Goal: Information Seeking & Learning: Understand process/instructions

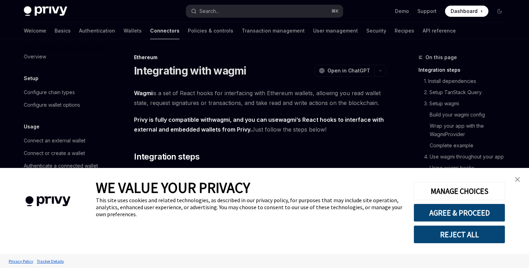
scroll to position [27, 0]
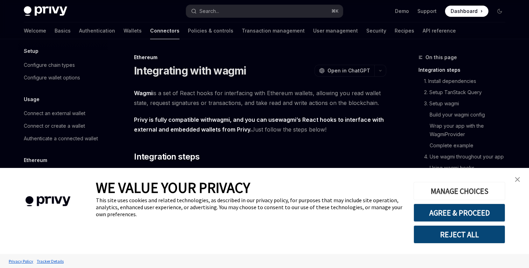
type textarea "*"
click at [521, 179] on link "close banner" at bounding box center [517, 179] width 14 height 14
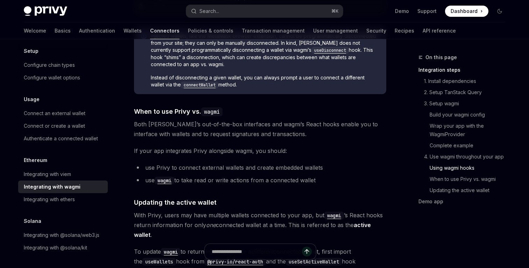
scroll to position [1715, 0]
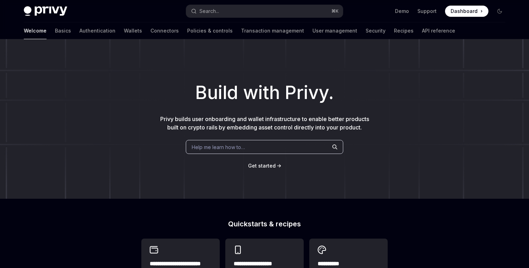
type textarea "*"
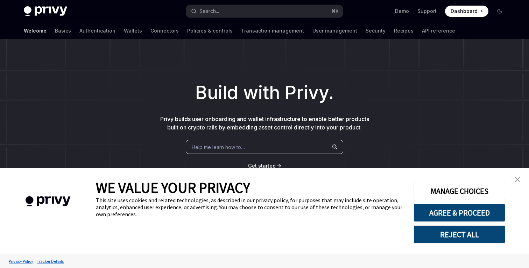
click at [515, 177] on img "close banner" at bounding box center [517, 179] width 5 height 5
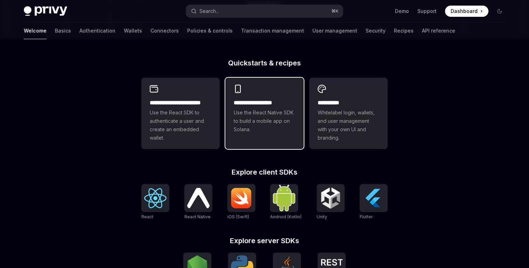
scroll to position [204, 0]
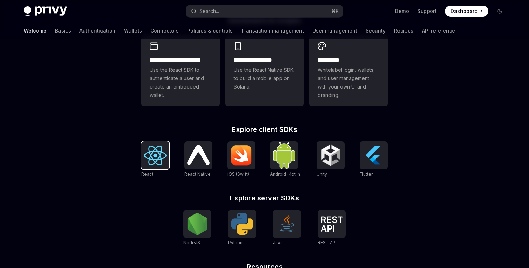
click at [160, 153] on img at bounding box center [155, 156] width 22 height 20
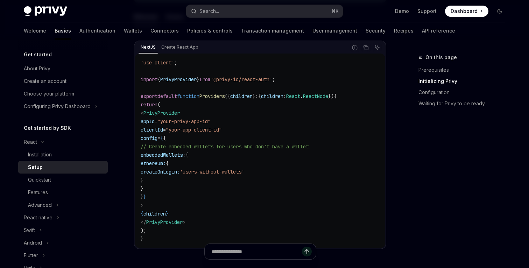
scroll to position [249, 0]
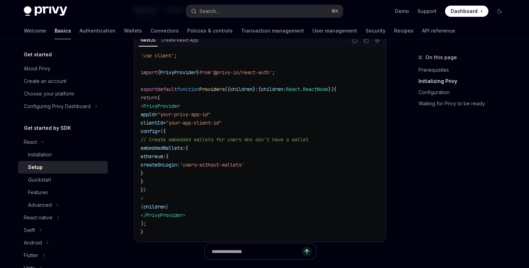
type textarea "*"
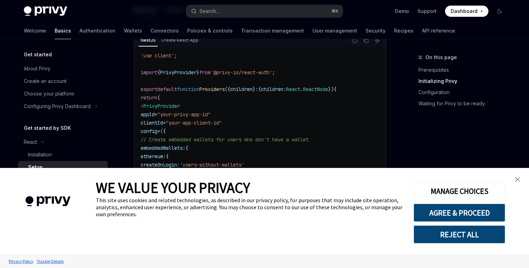
click at [518, 177] on img "close banner" at bounding box center [517, 179] width 5 height 5
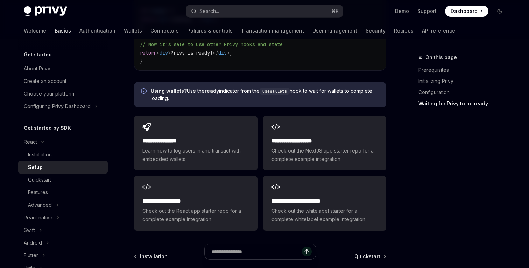
scroll to position [874, 0]
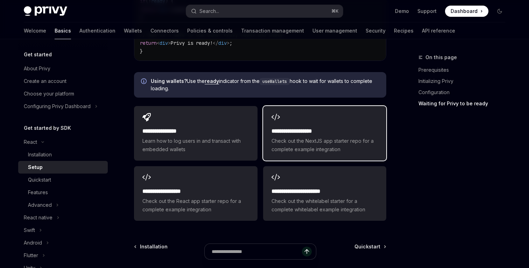
click at [323, 144] on span "Check out the NextJS app starter repo for a complete example integration" at bounding box center [324, 145] width 106 height 17
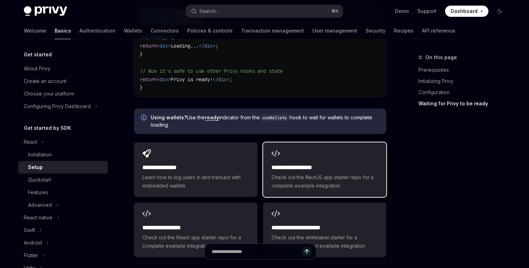
scroll to position [838, 0]
click at [306, 157] on div "**********" at bounding box center [324, 169] width 123 height 55
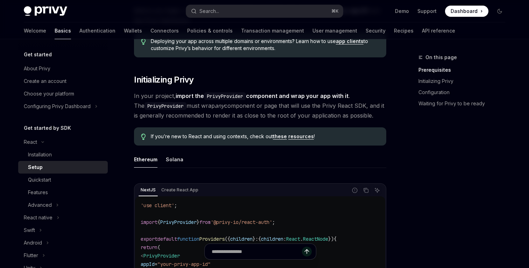
scroll to position [98, 0]
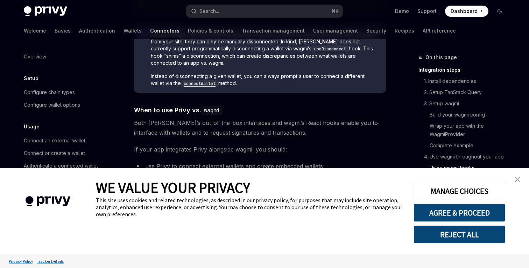
click at [468, 237] on button "REJECT ALL" at bounding box center [459, 234] width 92 height 18
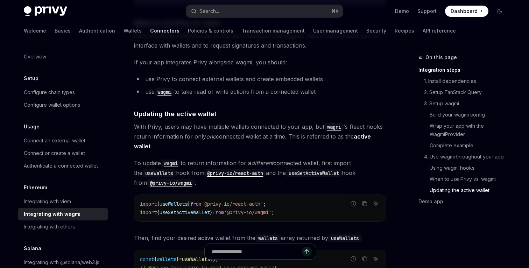
scroll to position [1950, 0]
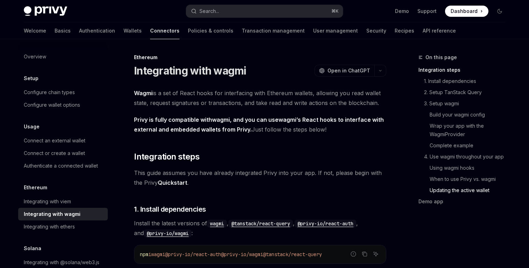
scroll to position [2057, 0]
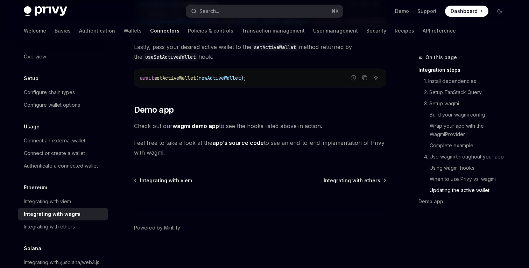
click at [240, 142] on link "app’s source code" at bounding box center [237, 142] width 51 height 7
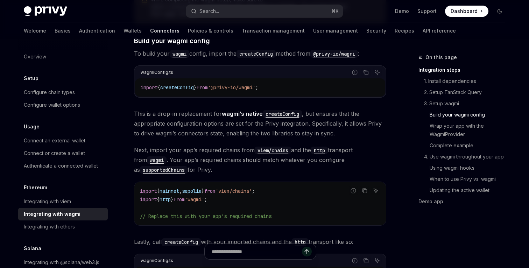
scroll to position [611, 0]
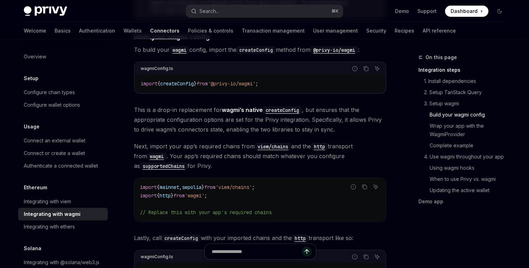
click at [190, 80] on span "createConfig" at bounding box center [177, 83] width 34 height 6
copy span "createConfig"
drag, startPoint x: 221, startPoint y: 75, endPoint x: 297, endPoint y: 78, distance: 75.6
click at [297, 79] on code "import { createConfig } from '@privy-io/wagmi' ;" at bounding box center [260, 83] width 239 height 8
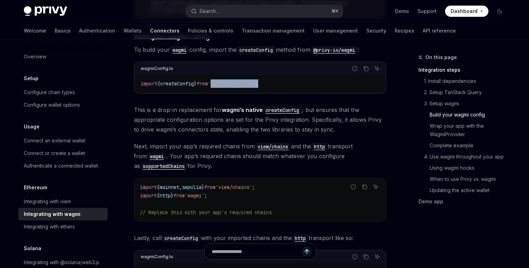
copy span "'@privy-io/wagmi' ;"
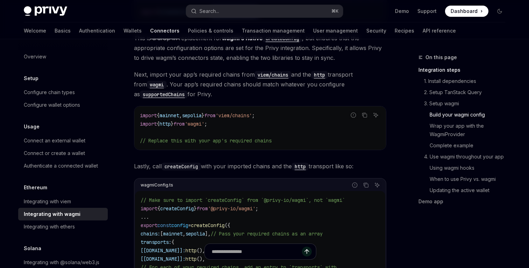
scroll to position [687, 0]
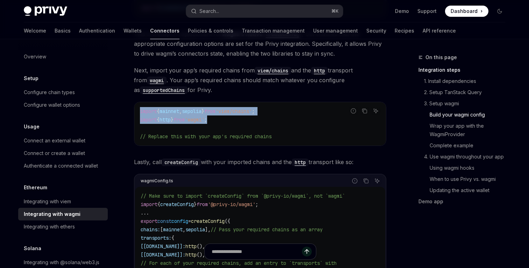
drag, startPoint x: 226, startPoint y: 113, endPoint x: 133, endPoint y: 103, distance: 94.3
copy code "import { mainnet , sepolia } from 'viem/chains' ; import { http } from 'wagmi' ;"
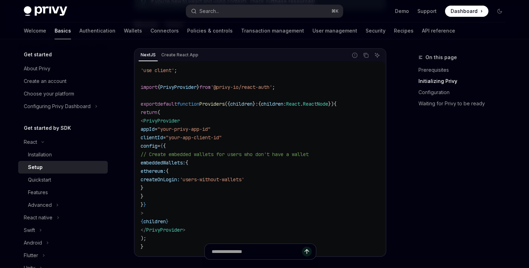
scroll to position [238, 0]
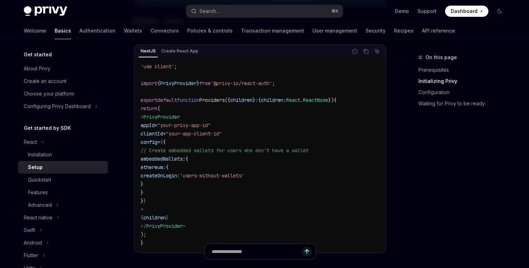
drag, startPoint x: 168, startPoint y: 201, endPoint x: 149, endPoint y: 184, distance: 25.2
click at [149, 184] on code "'use client' ; import { PrivyProvider } from '@privy-io/react-auth' ; export de…" at bounding box center [260, 154] width 239 height 185
click at [164, 197] on code "'use client' ; import { PrivyProvider } from '@privy-io/react-auth' ; export de…" at bounding box center [260, 154] width 239 height 185
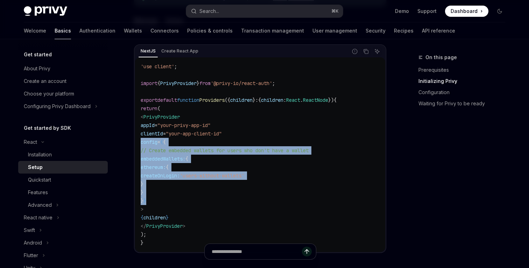
drag, startPoint x: 168, startPoint y: 201, endPoint x: 127, endPoint y: 143, distance: 72.0
copy code "config = { { // Create embedded wallets for users who don't have a wallet embed…"
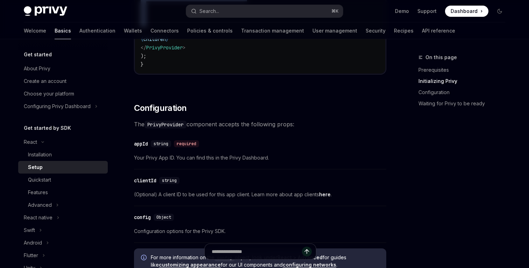
scroll to position [426, 0]
